Goal: Find specific page/section: Find specific page/section

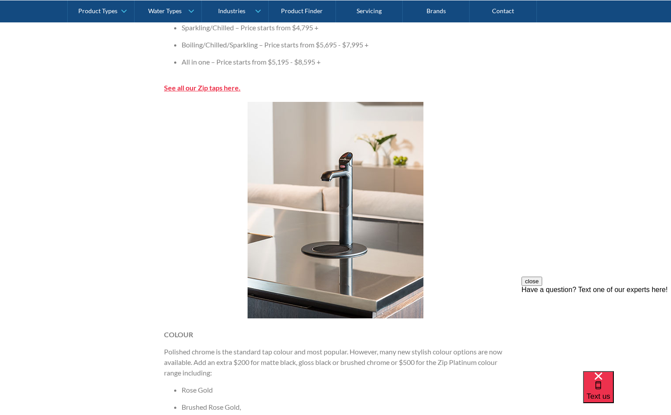
scroll to position [1143, 0]
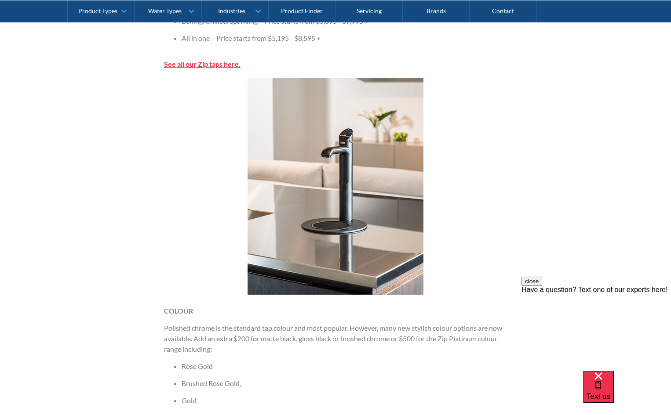
click at [216, 64] on strong "See all our Zip taps here." at bounding box center [202, 64] width 76 height 8
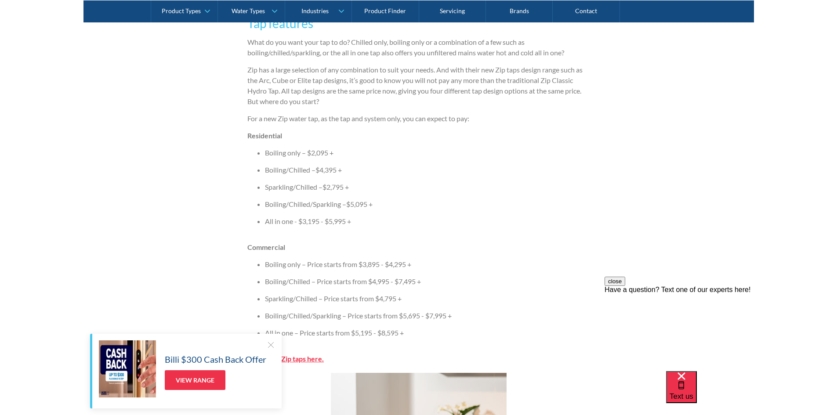
scroll to position [835, 0]
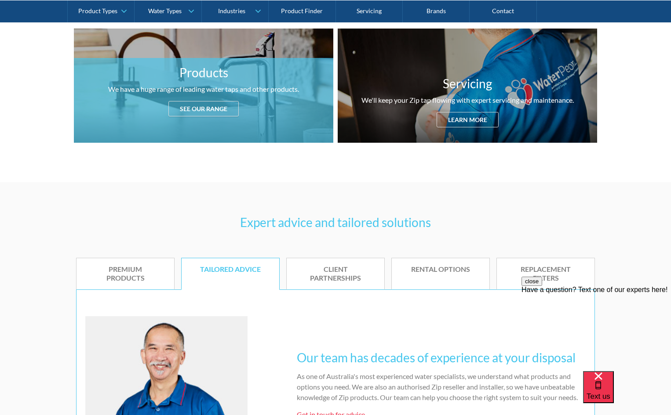
click at [181, 119] on div "Products We have a huge range of leading water taps and other products. See our…" at bounding box center [203, 86] width 259 height 114
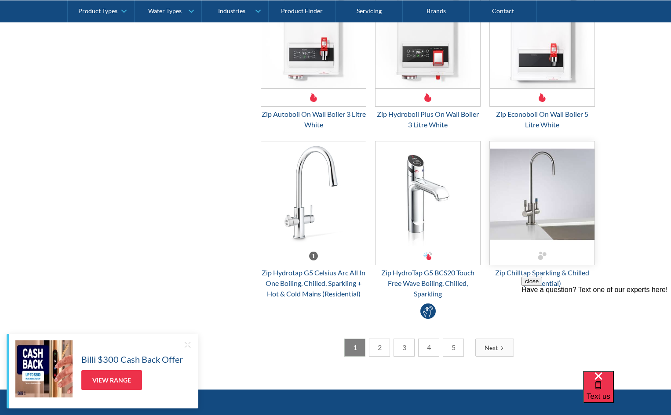
scroll to position [2394, 0]
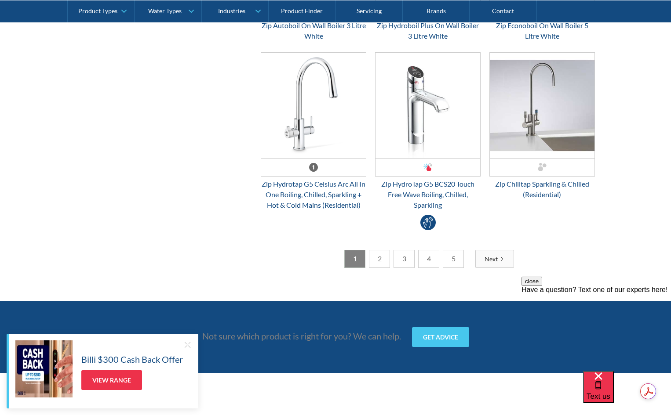
click at [450, 261] on link "5" at bounding box center [453, 259] width 21 height 18
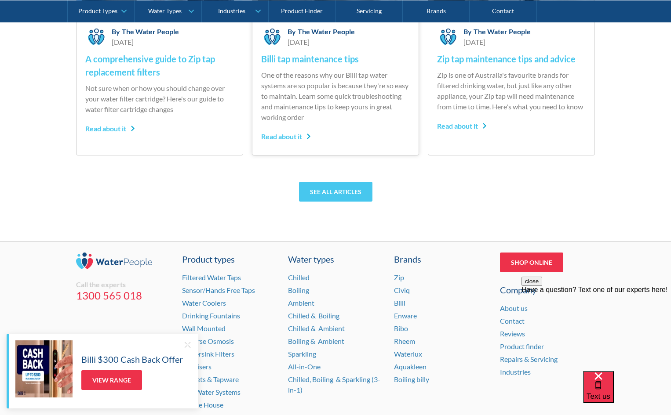
scroll to position [2686, 0]
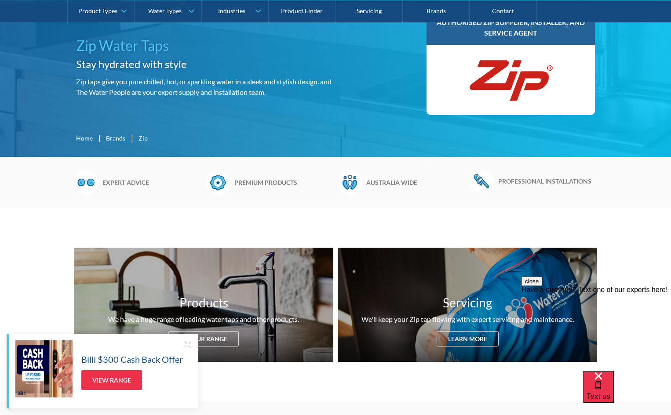
scroll to position [132, 0]
